Goal: Transaction & Acquisition: Purchase product/service

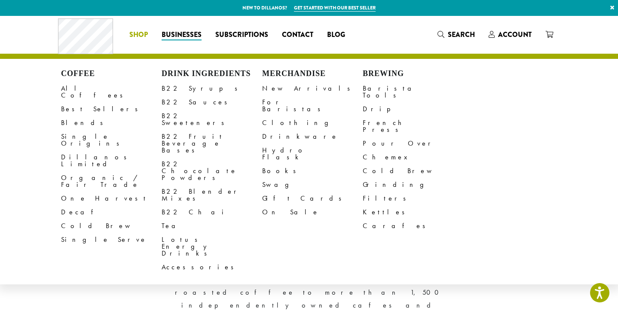
click at [140, 34] on span "Shop" at bounding box center [138, 35] width 18 height 11
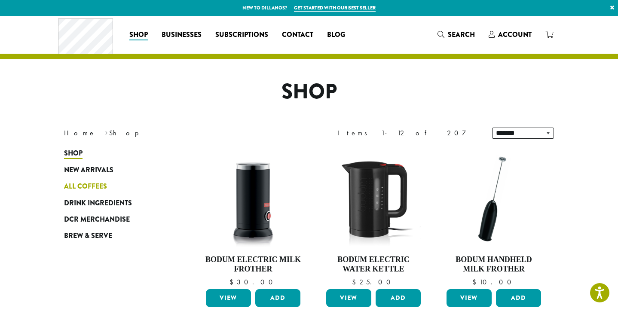
click at [85, 184] on span "All Coffees" at bounding box center [85, 186] width 43 height 11
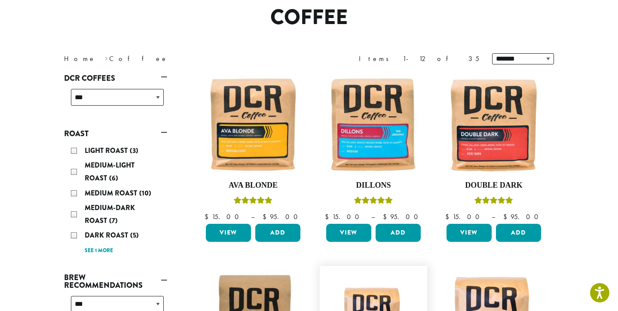
scroll to position [64, 0]
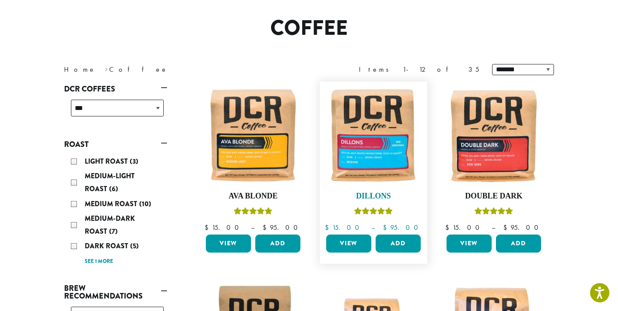
click at [377, 131] on img at bounding box center [373, 135] width 99 height 99
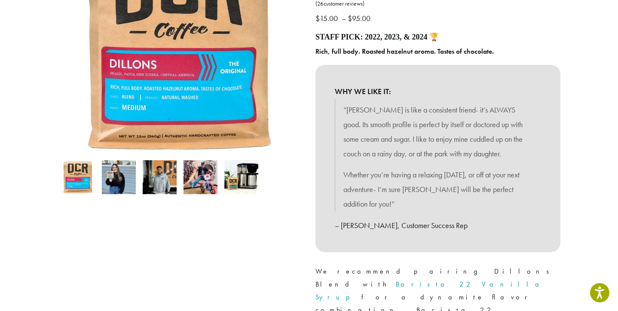
scroll to position [343, 0]
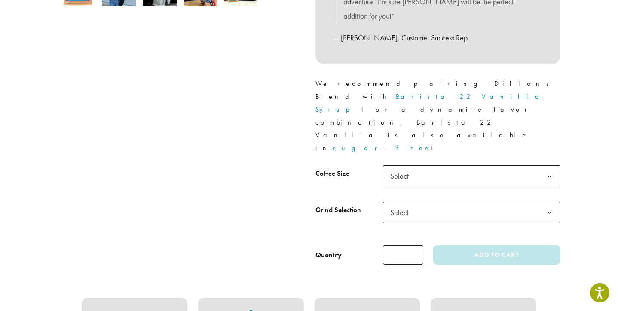
click at [417, 168] on span "Select" at bounding box center [402, 176] width 31 height 17
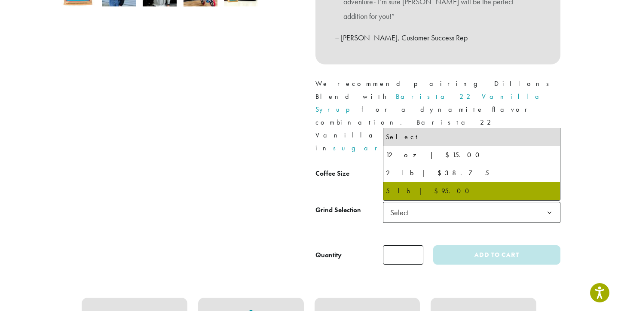
select select "**********"
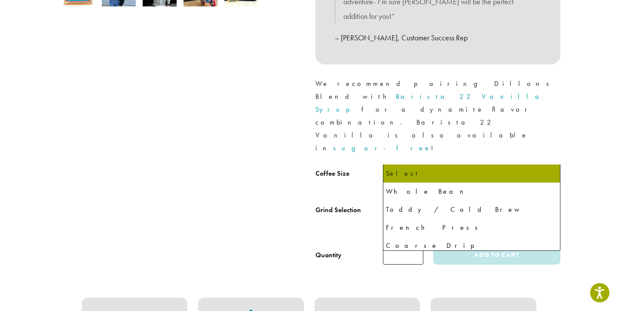
click at [405, 204] on span "Select" at bounding box center [402, 212] width 31 height 17
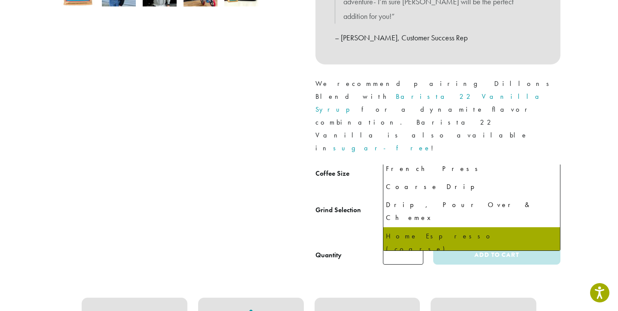
scroll to position [58, 0]
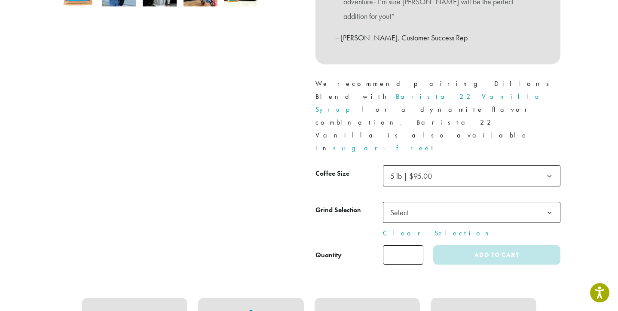
click at [271, 210] on div "Medium Roast Dillons ( 26 customer reviews) $ 15.00 – $ 95.00 Price range: $15.…" at bounding box center [309, 13] width 516 height 518
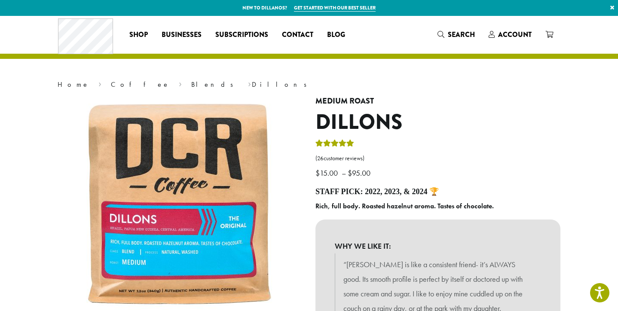
scroll to position [0, 0]
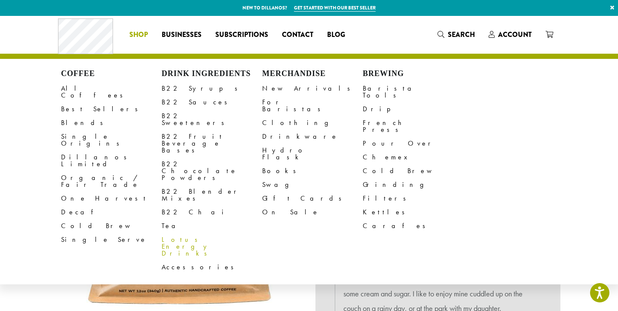
click at [205, 233] on link "Lotus Energy Drinks" at bounding box center [212, 247] width 101 height 28
